Goal: Find contact information: Find contact information

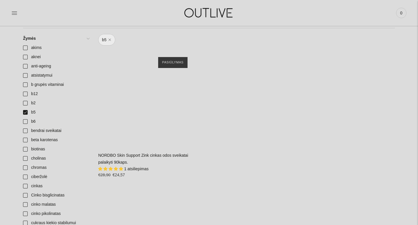
scroll to position [159, 0]
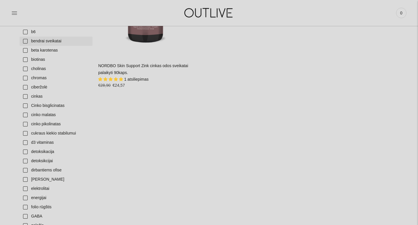
scroll to position [161, 0]
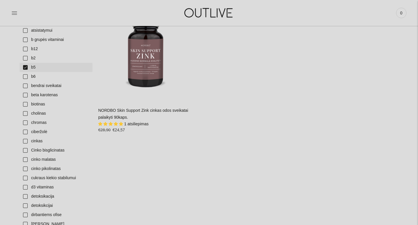
click at [24, 65] on link "b5" at bounding box center [56, 67] width 73 height 9
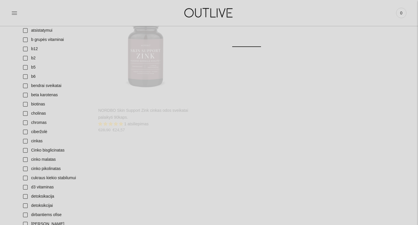
click at [175, 10] on img at bounding box center [209, 13] width 72 height 20
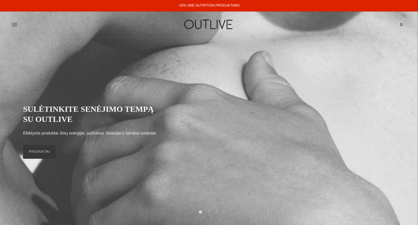
click at [11, 27] on div "PAGRINDINIS PAPILDAI Visi papildai Antioksidantai Dirbantiems ofise Ekologiška …" at bounding box center [209, 24] width 418 height 20
click at [14, 23] on icon at bounding box center [15, 25] width 6 height 6
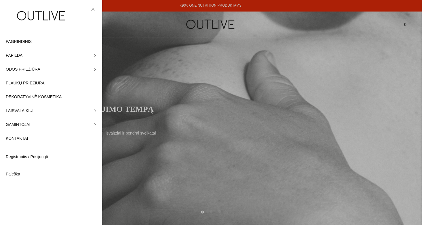
click at [92, 11] on icon at bounding box center [92, 8] width 3 height 3
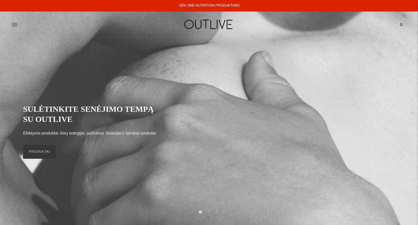
click at [394, 26] on ul "Paieška Išvalyti Prisijungti 0" at bounding box center [398, 24] width 16 height 13
click at [6, 25] on div "PAGRINDINIS PAPILDAI Visi papildai Antioksidantai Dirbantiems ofise Ekologiška …" at bounding box center [209, 24] width 418 height 20
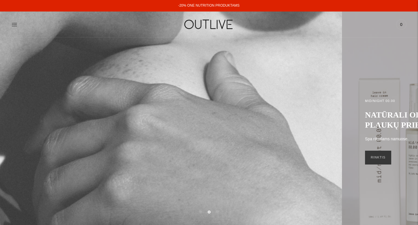
click at [9, 24] on div "PAGRINDINIS PAPILDAI Visi papildai Antioksidantai Dirbantiems ofise Ekologiška …" at bounding box center [209, 24] width 418 height 20
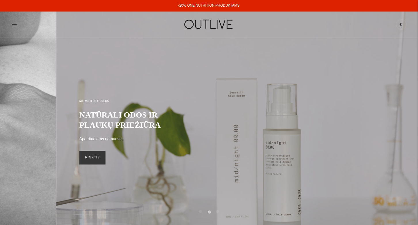
click at [18, 26] on div at bounding box center [78, 24] width 132 height 20
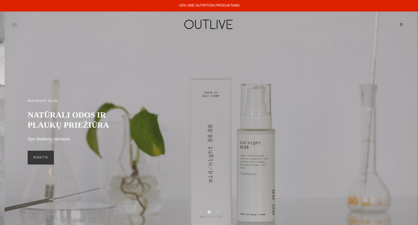
click at [14, 22] on icon at bounding box center [15, 25] width 6 height 6
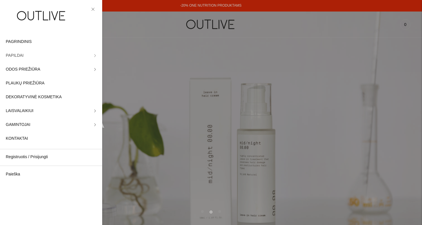
click at [52, 56] on link "PAPILDAI" at bounding box center [51, 56] width 102 height 14
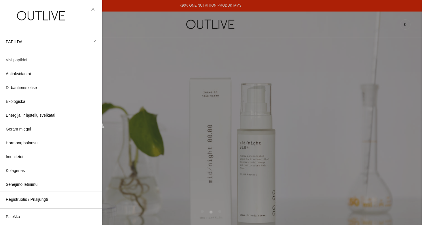
click at [22, 62] on span "Visi papildai" at bounding box center [16, 60] width 21 height 7
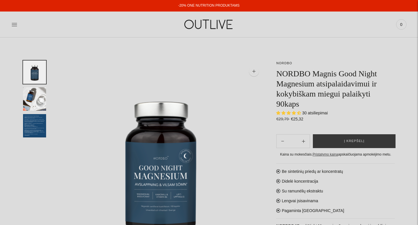
select select "**********"
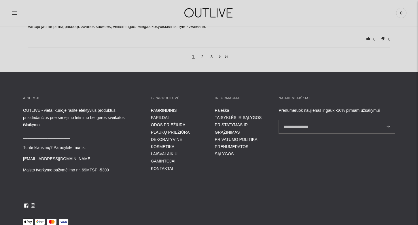
scroll to position [1008, 0]
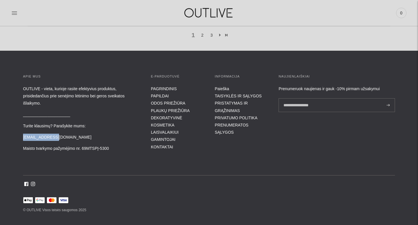
drag, startPoint x: 52, startPoint y: 124, endPoint x: 2, endPoint y: 124, distance: 49.8
click at [2, 124] on div "APIE MUS OUTLIVE - vieta, kurioje rasite efektyvius produktus, prisidedančius p…" at bounding box center [209, 144] width 418 height 140
click at [67, 134] on p "[EMAIL_ADDRESS][DOMAIN_NAME]" at bounding box center [81, 137] width 116 height 7
drag, startPoint x: 60, startPoint y: 124, endPoint x: 38, endPoint y: 123, distance: 21.6
click at [38, 134] on p "[EMAIL_ADDRESS][DOMAIN_NAME]" at bounding box center [81, 137] width 116 height 7
